Goal: Information Seeking & Learning: Get advice/opinions

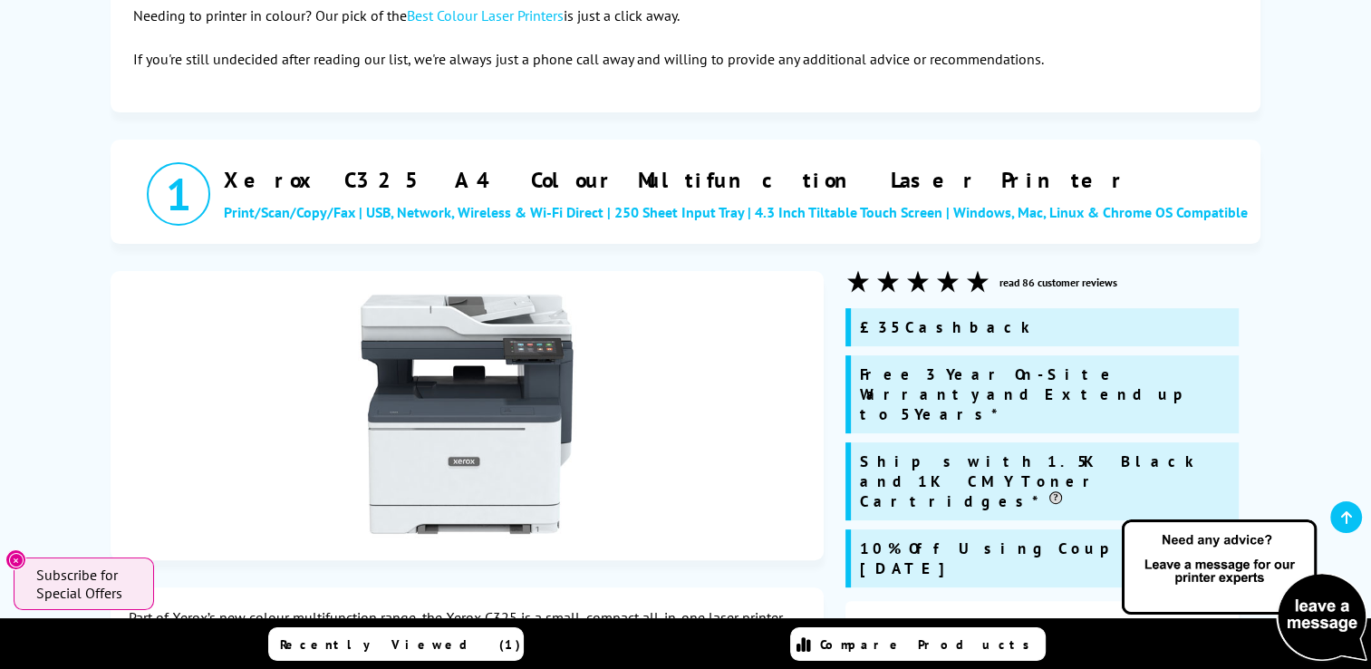
scroll to position [419, 0]
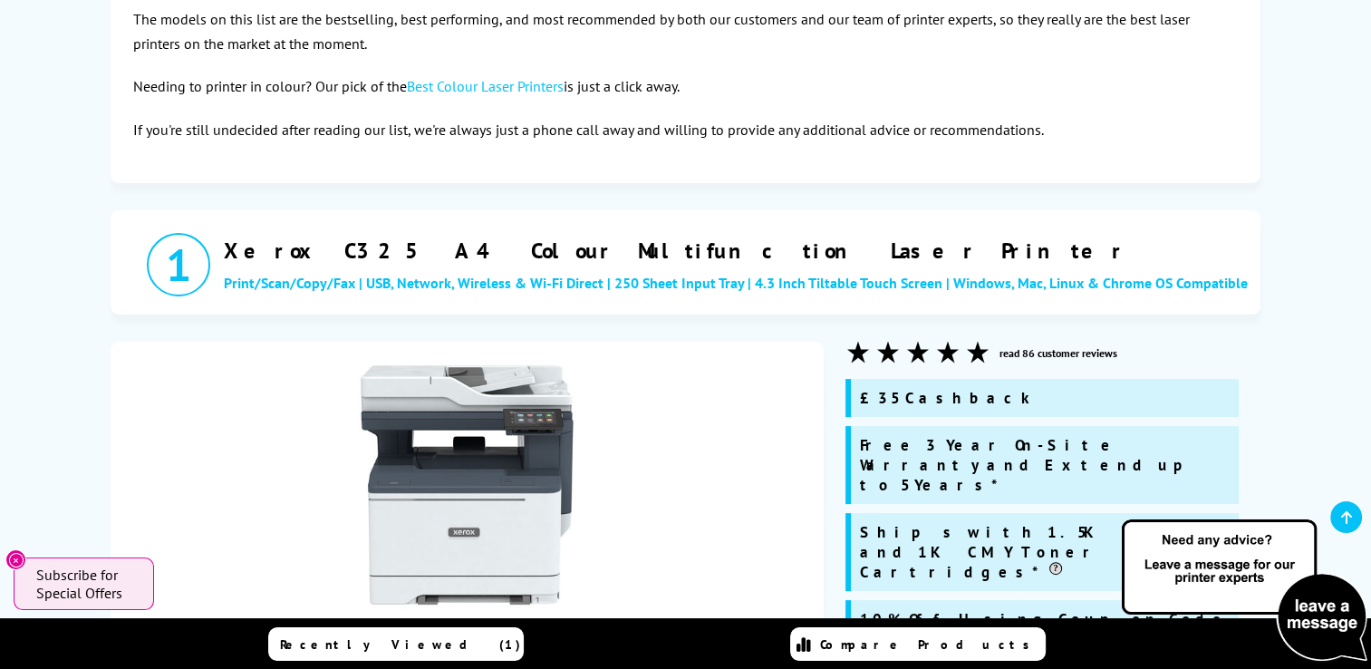
click at [1055, 351] on link "read 86 customer reviews" at bounding box center [1059, 353] width 118 height 14
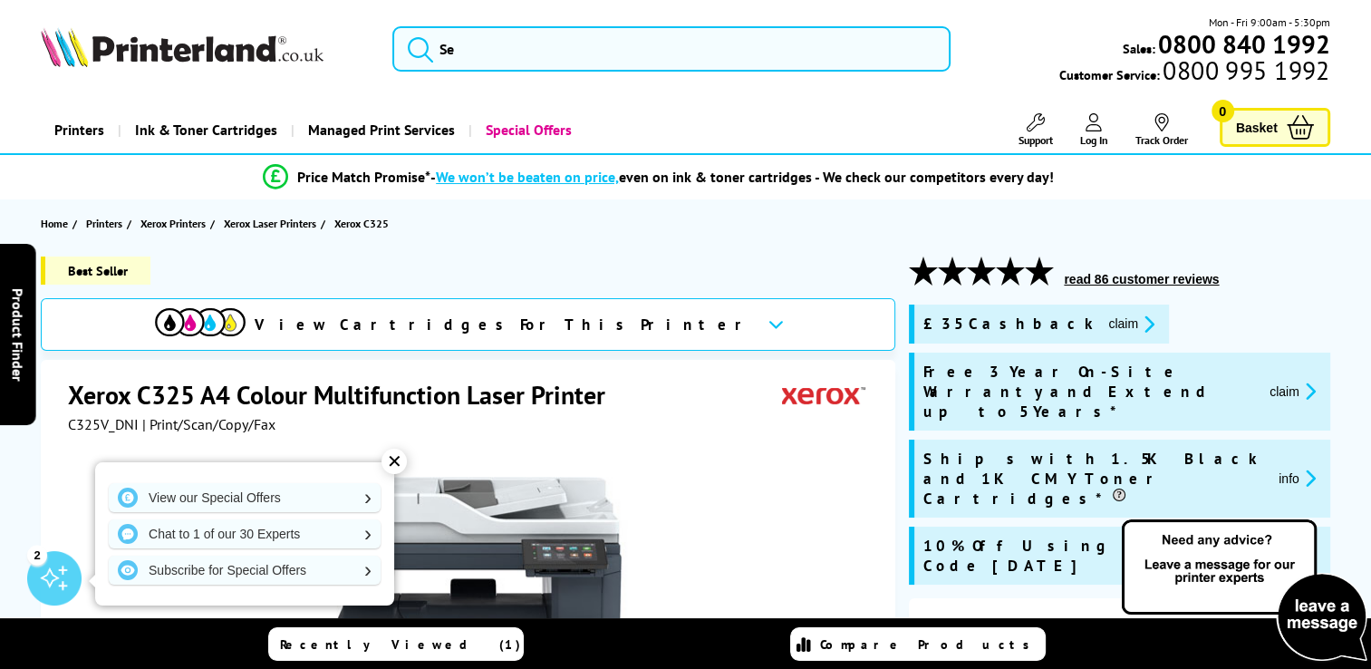
click at [1120, 278] on button "read 86 customer reviews" at bounding box center [1142, 279] width 166 height 16
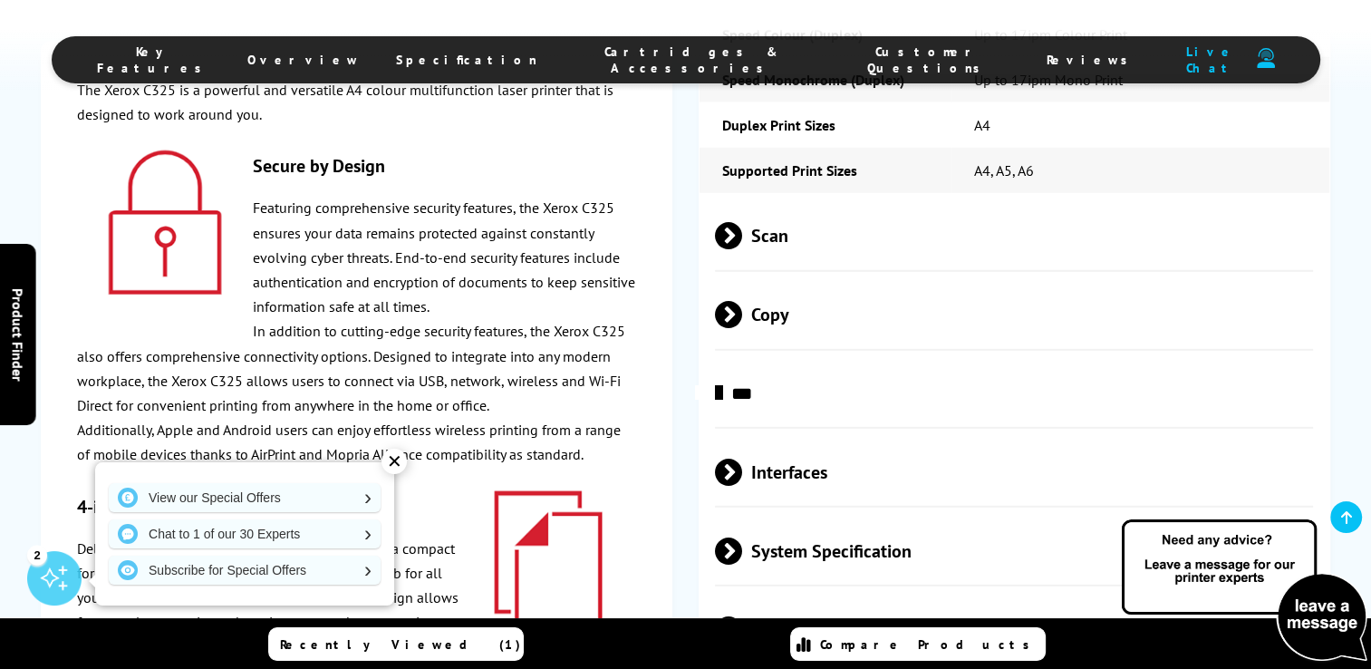
scroll to position [9818, 0]
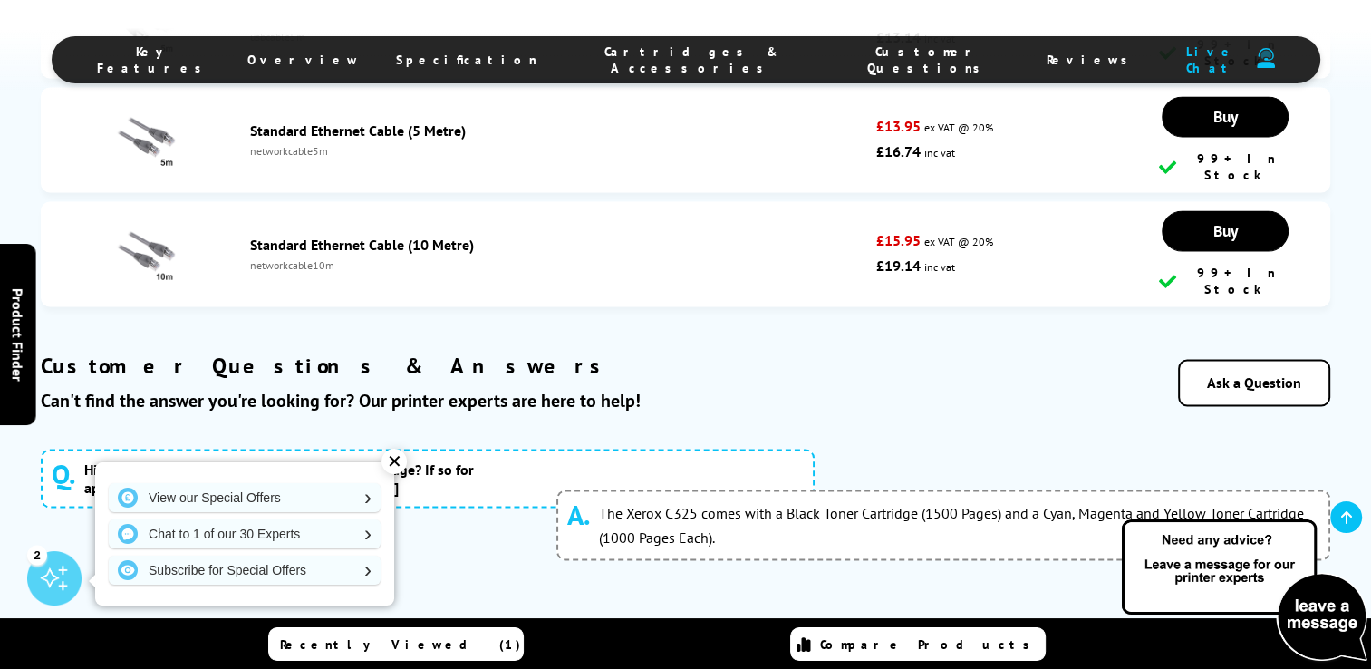
click at [400, 455] on div "✕" at bounding box center [394, 461] width 25 height 25
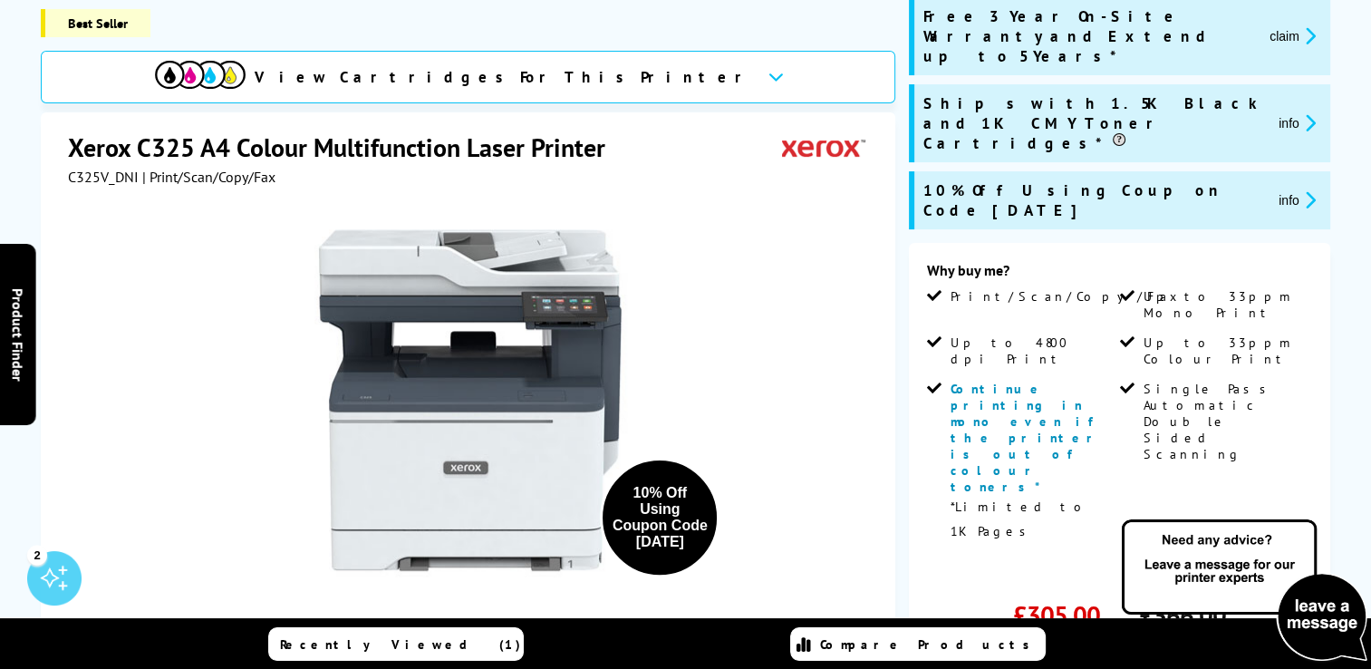
scroll to position [0, 0]
